Goal: Check status

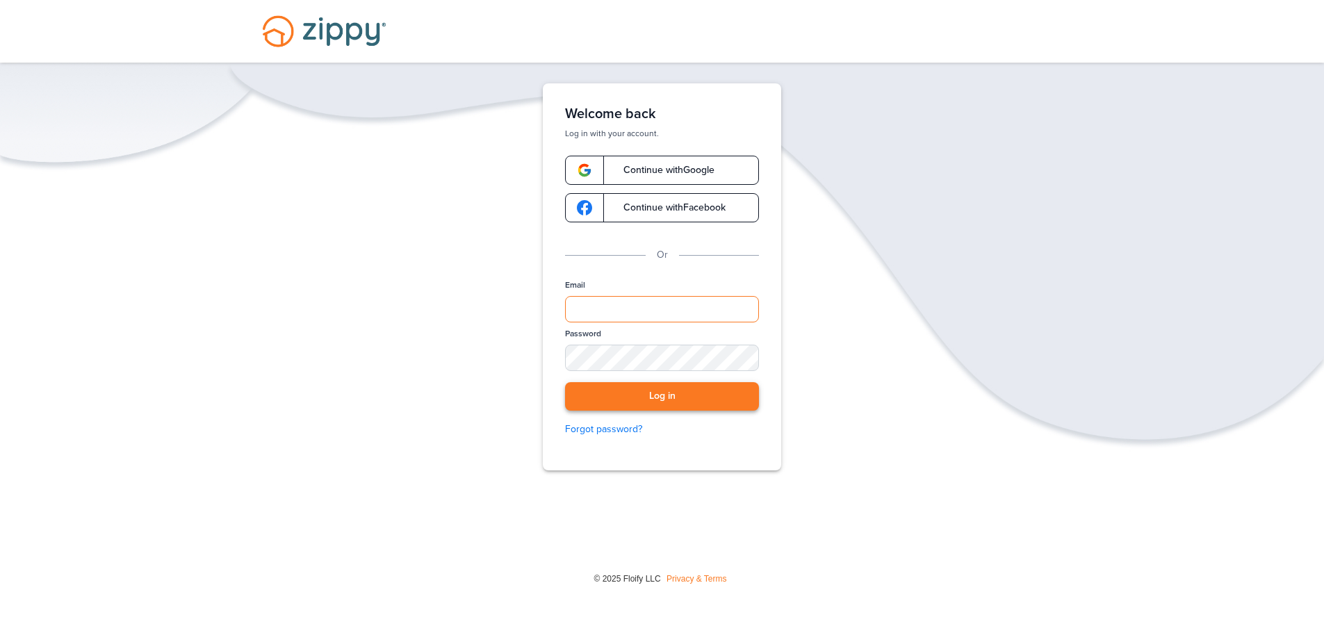
type input "**********"
click at [635, 393] on button "Log in" at bounding box center [662, 396] width 194 height 29
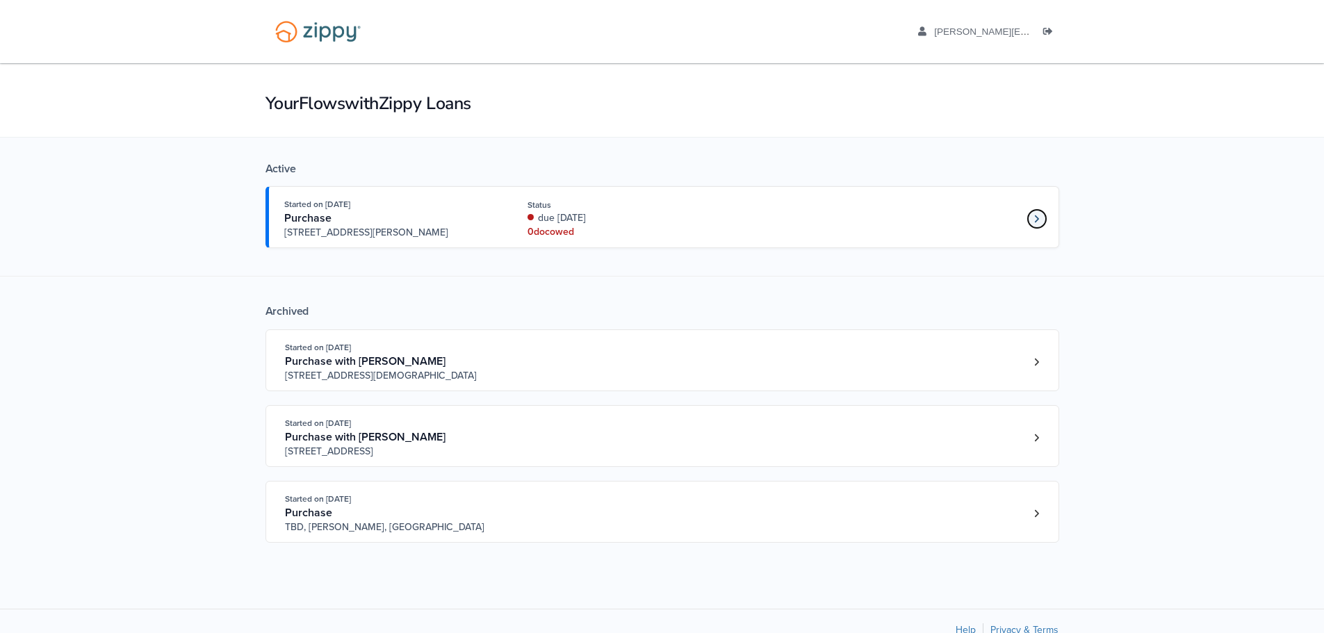
click at [1028, 222] on link "Loan number 4190585" at bounding box center [1037, 219] width 21 height 21
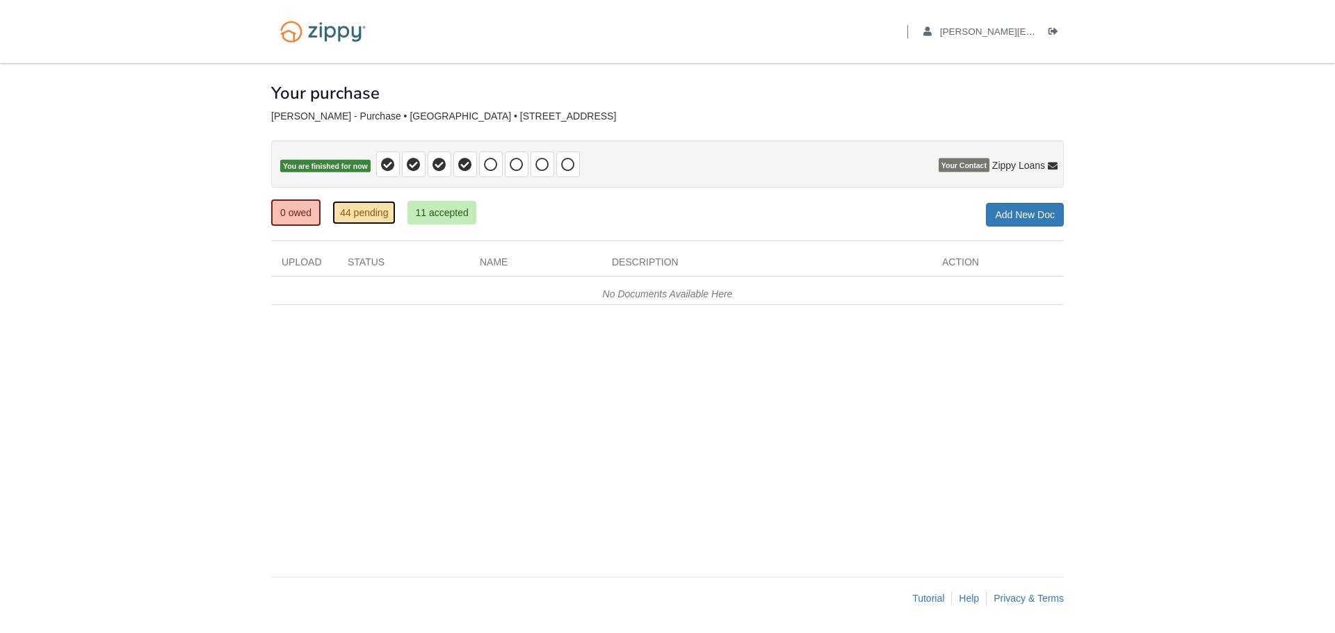
click at [355, 220] on link "44 pending" at bounding box center [363, 213] width 63 height 24
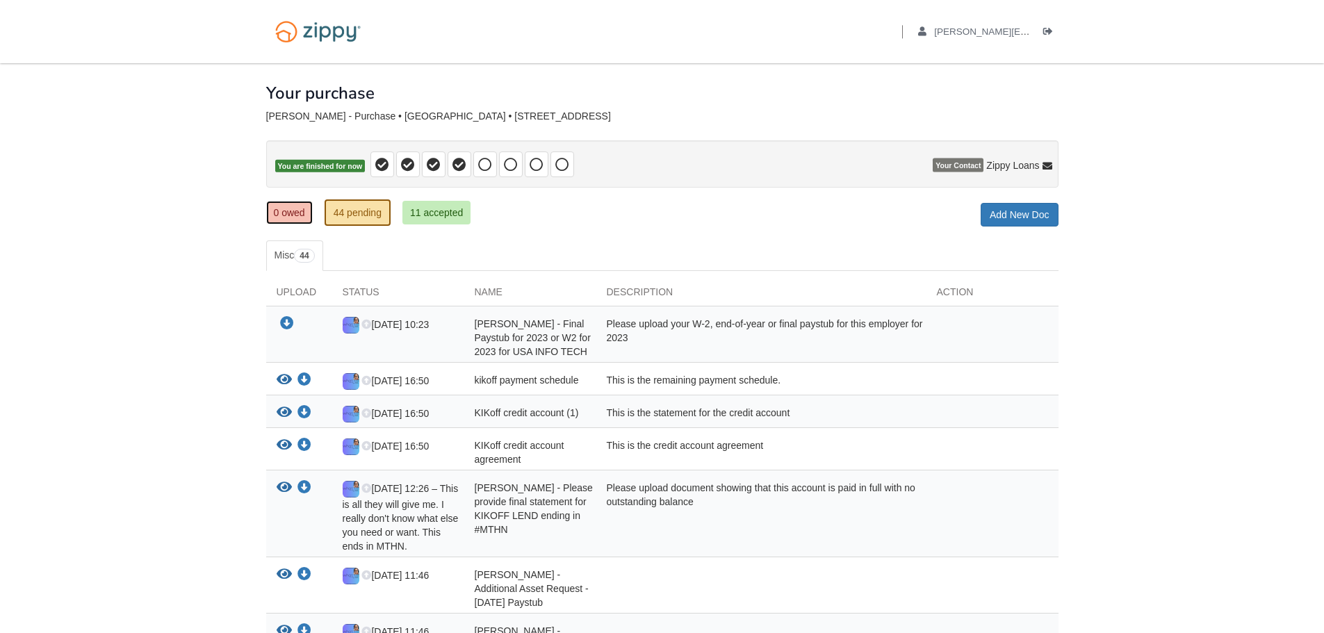
click at [286, 208] on link "0 owed" at bounding box center [289, 213] width 47 height 24
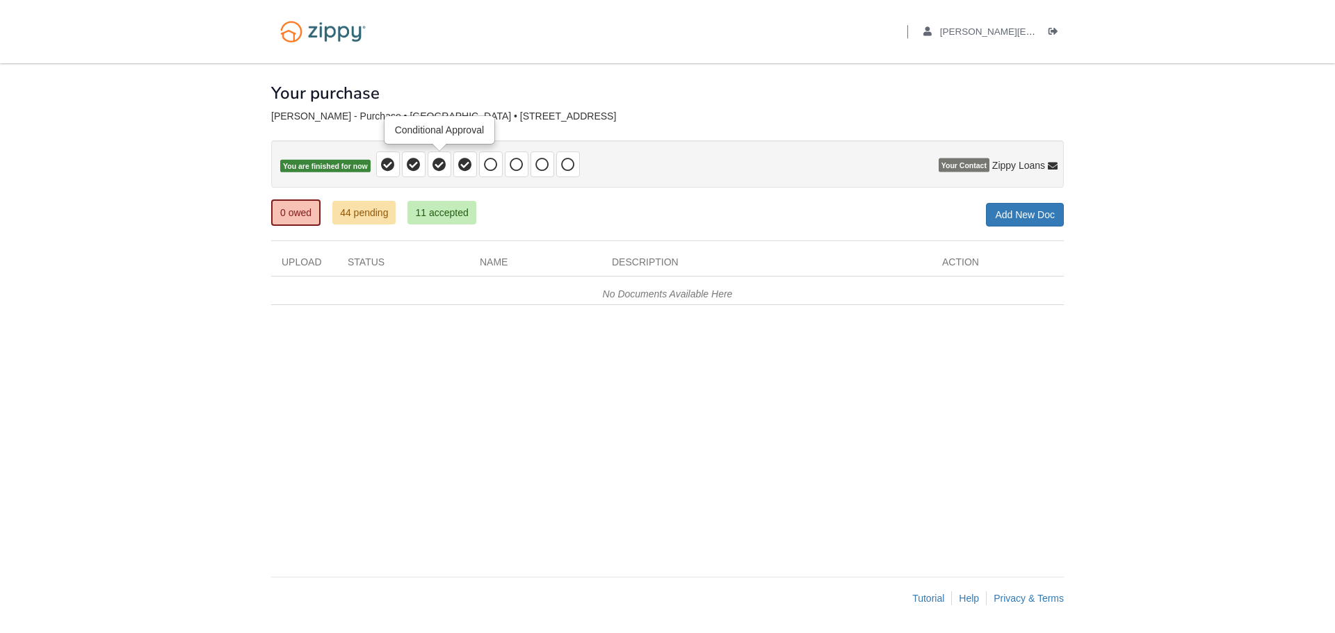
click at [440, 167] on icon at bounding box center [439, 165] width 14 height 14
click at [473, 168] on span at bounding box center [465, 165] width 24 height 26
